Goal: Information Seeking & Learning: Understand process/instructions

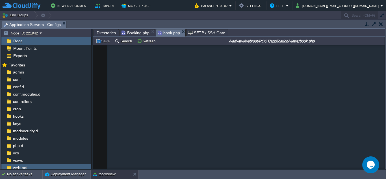
scroll to position [1243, 0]
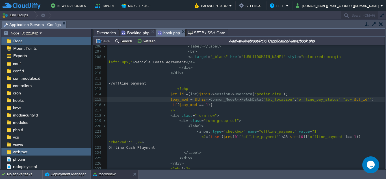
click at [108, 32] on span "Directories" at bounding box center [106, 32] width 19 height 7
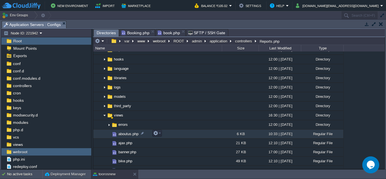
scroll to position [170, 0]
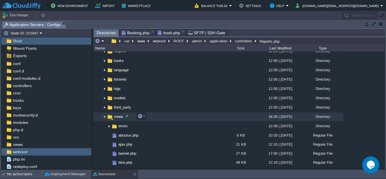
click at [104, 116] on img at bounding box center [104, 116] width 5 height 9
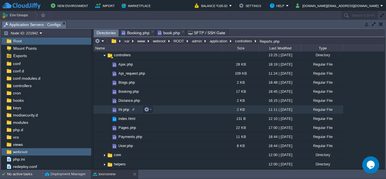
scroll to position [0, 0]
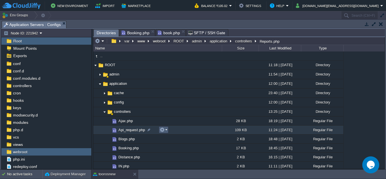
click at [166, 130] on em at bounding box center [164, 129] width 8 height 5
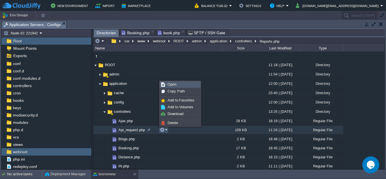
click at [177, 85] on link "Open" at bounding box center [180, 84] width 40 height 6
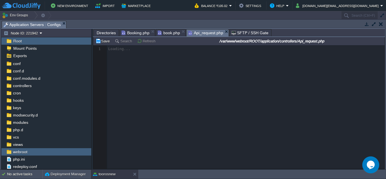
scroll to position [3, 0]
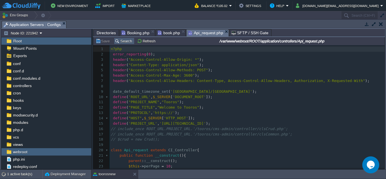
click at [131, 40] on button "Search" at bounding box center [124, 40] width 19 height 5
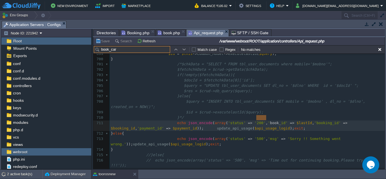
scroll to position [4031, 0]
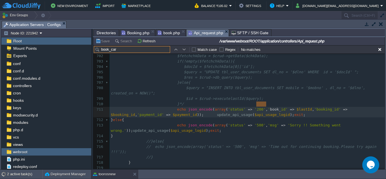
click at [125, 50] on input "book_car" at bounding box center [132, 49] width 76 height 7
type input "b"
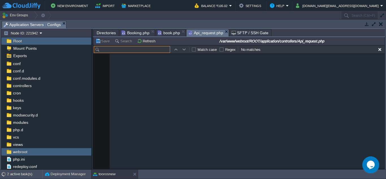
scroll to position [0, 0]
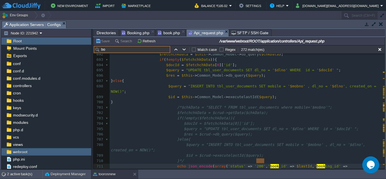
type input "b"
click at [380, 48] on button "button" at bounding box center [379, 49] width 5 height 5
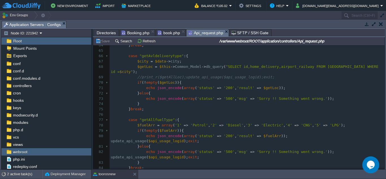
click at [156, 56] on div "x echo json_encode ( array ( 'status' => '200' , 'book_id' => $lastId , 'bookin…" at bounding box center [247, 13] width 275 height 335
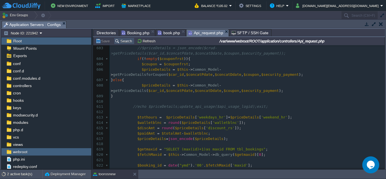
click at [123, 44] on button "Search" at bounding box center [124, 40] width 19 height 5
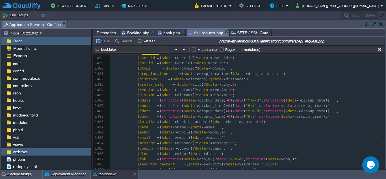
scroll to position [8793, 0]
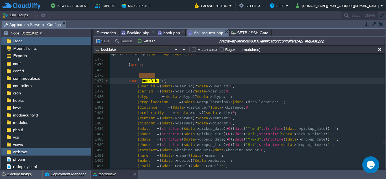
type input "bookbike"
click at [295, 89] on pre "$car_id = ( $data -> car_id ) ? $data -> car_id : 0 ;" at bounding box center [247, 91] width 275 height 5
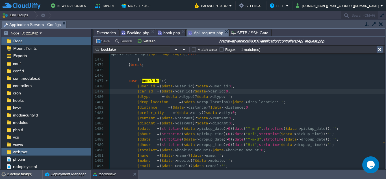
click at [378, 51] on button "button" at bounding box center [379, 49] width 5 height 5
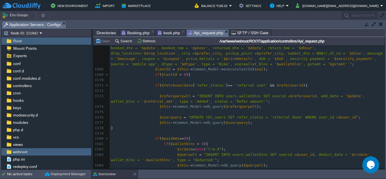
scroll to position [9319, 0]
